Goal: Navigation & Orientation: Find specific page/section

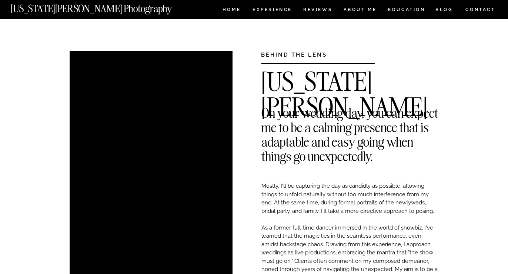
scroll to position [1497, 0]
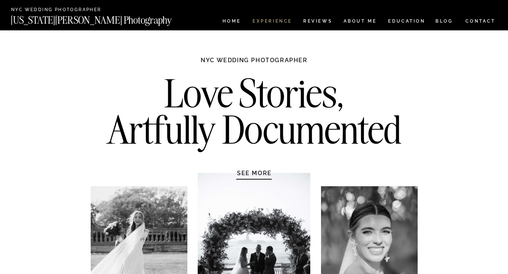
click at [271, 21] on nav "Experience" at bounding box center [271, 22] width 39 height 6
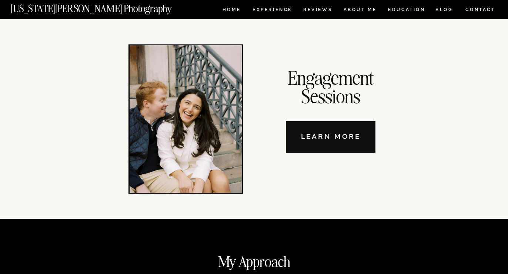
scroll to position [2543, 0]
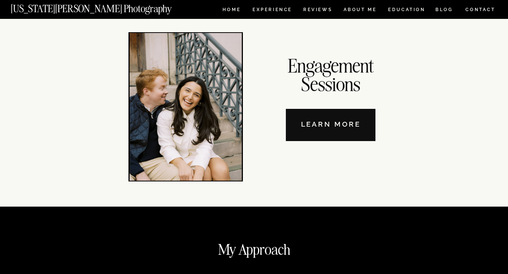
click at [322, 135] on nav "Learn More" at bounding box center [331, 125] width 90 height 32
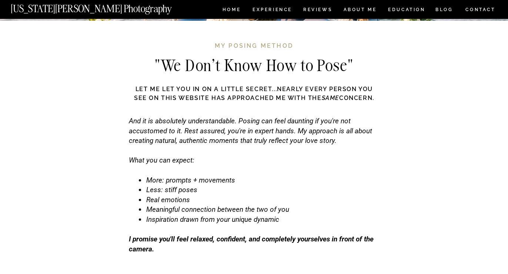
scroll to position [2273, 0]
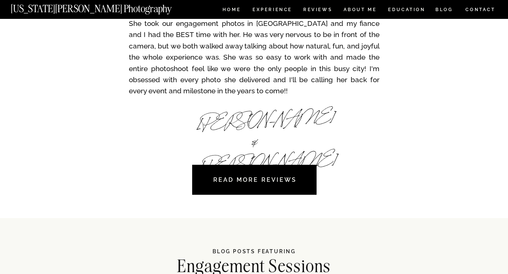
scroll to position [1334, 0]
